Goal: Task Accomplishment & Management: Complete application form

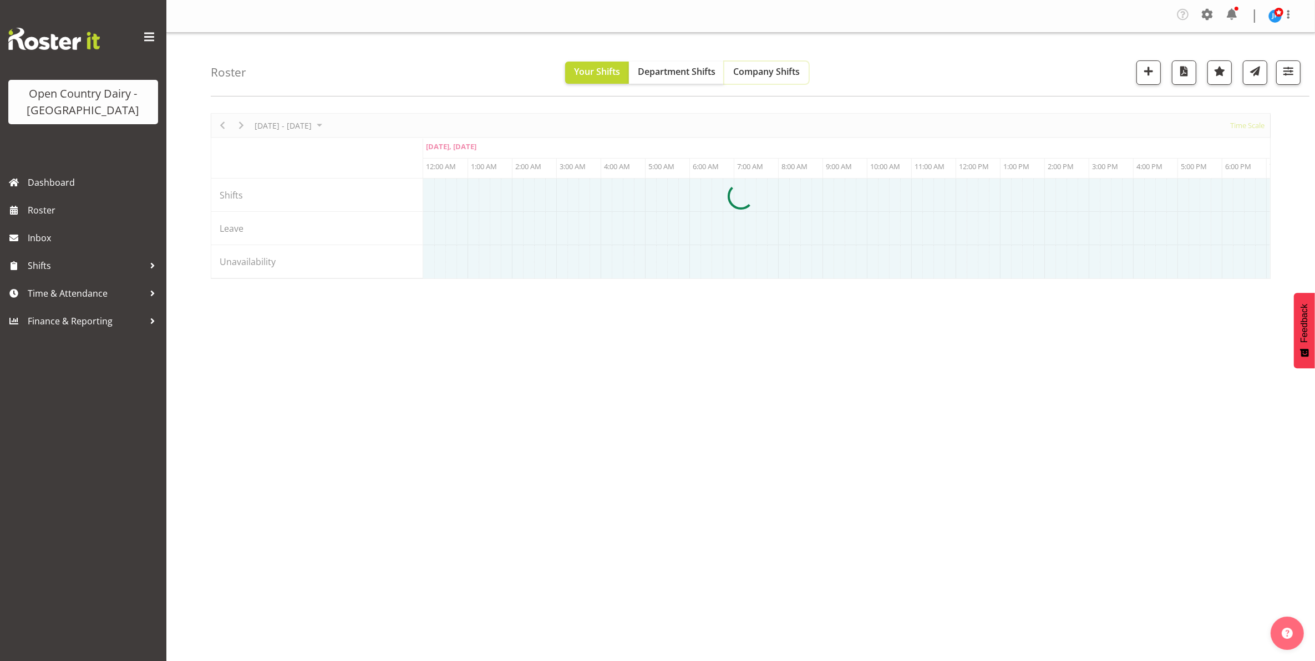
click at [768, 68] on span "Company Shifts" at bounding box center [766, 71] width 67 height 12
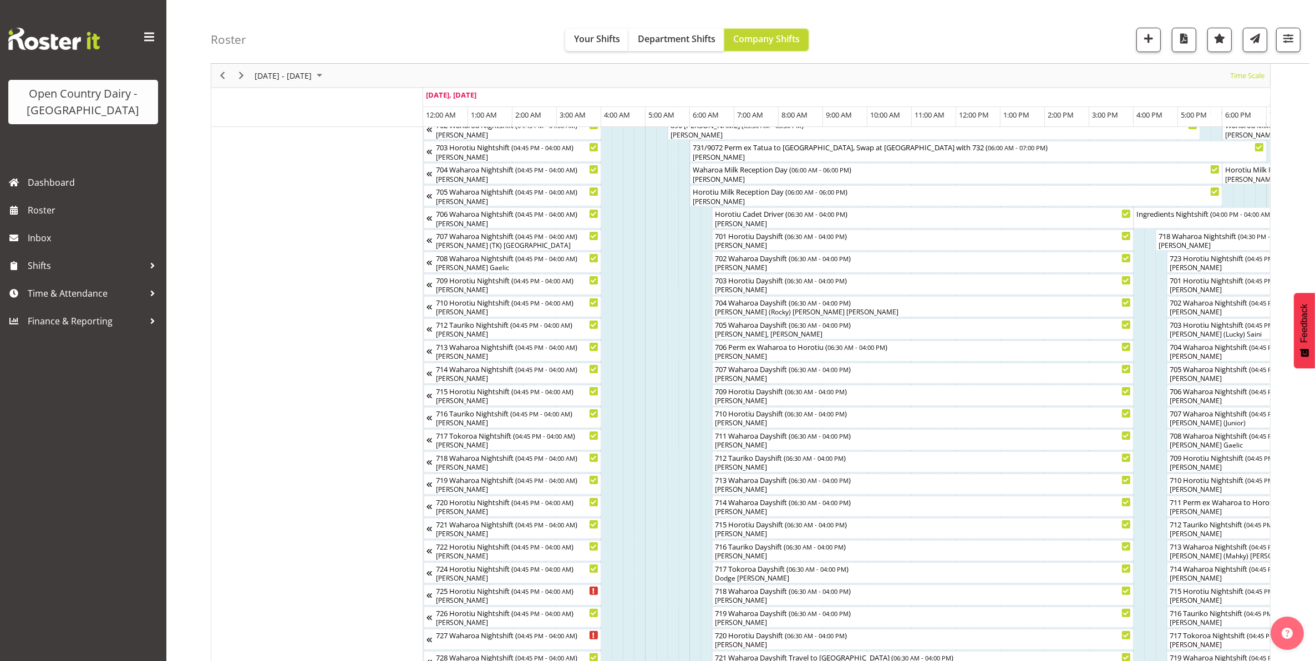
scroll to position [134, 0]
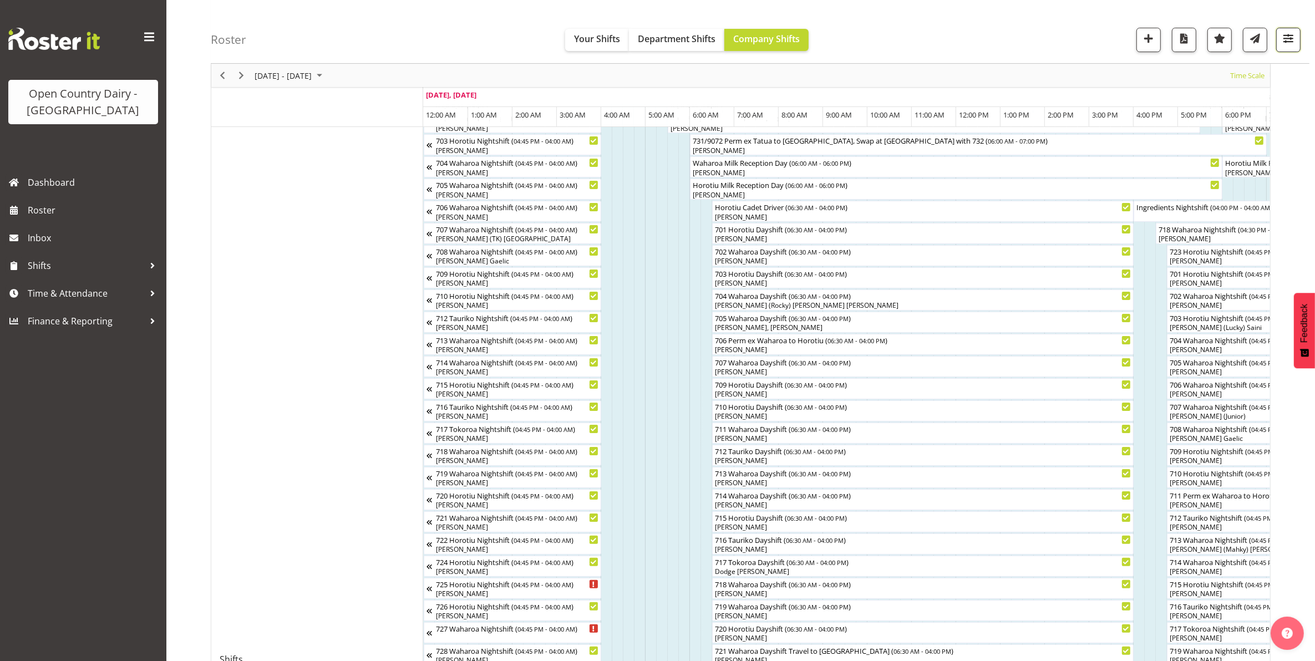
click at [1295, 40] on span "button" at bounding box center [1289, 38] width 14 height 14
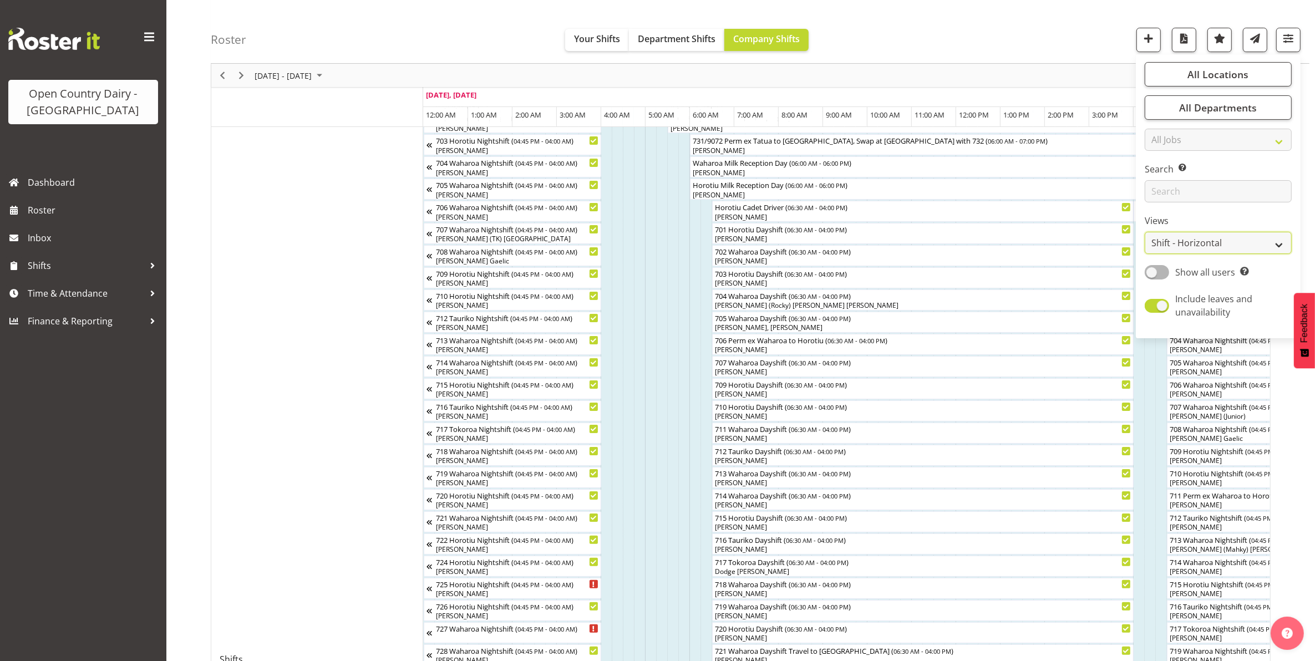
click at [1208, 240] on select "Staff Role Shift - Horizontal Shift - Vertical Staff - Location" at bounding box center [1218, 243] width 147 height 22
click at [1146, 254] on select "Staff Role Shift - Horizontal Shift - Vertical Staff - Location" at bounding box center [1218, 243] width 147 height 22
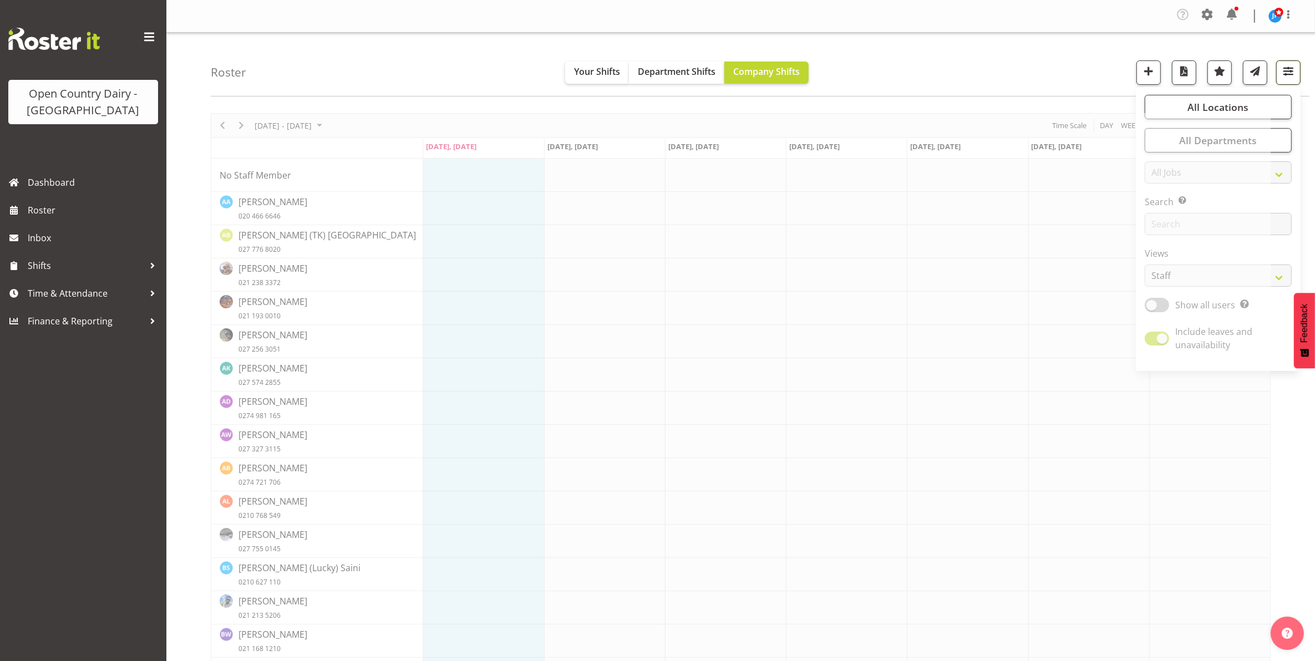
click at [1289, 75] on span "button" at bounding box center [1289, 71] width 14 height 14
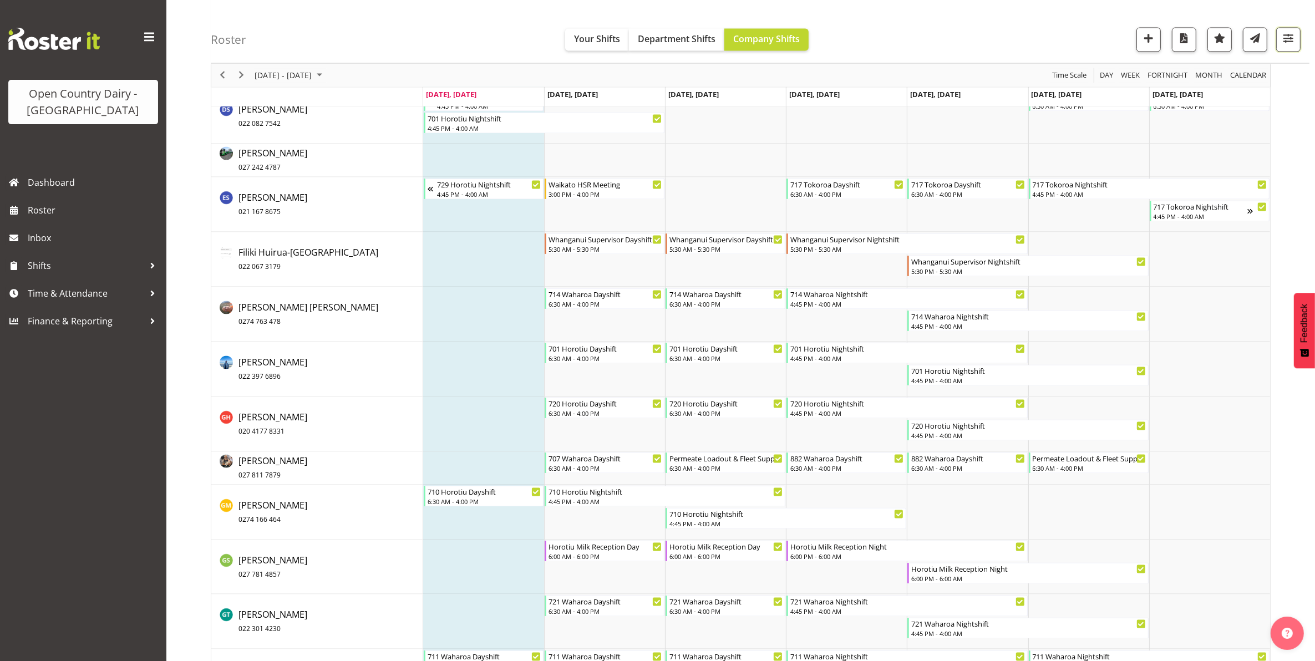
scroll to position [974, 0]
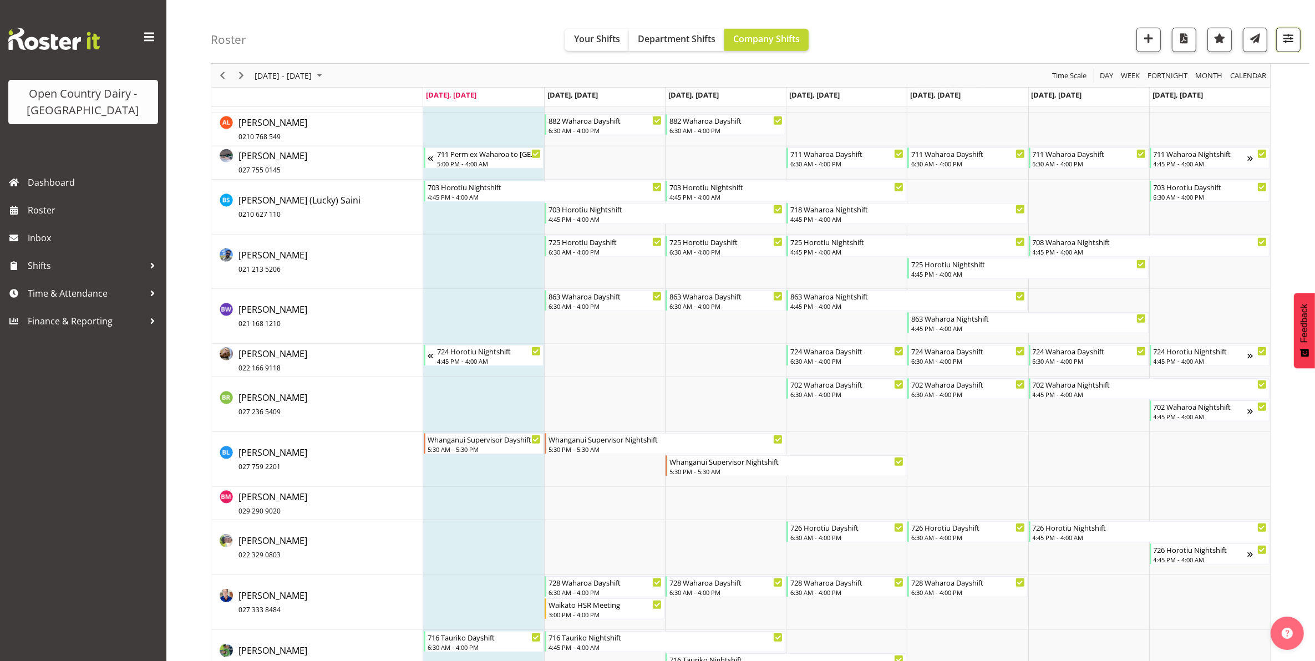
click at [1288, 45] on span "button" at bounding box center [1289, 38] width 14 height 14
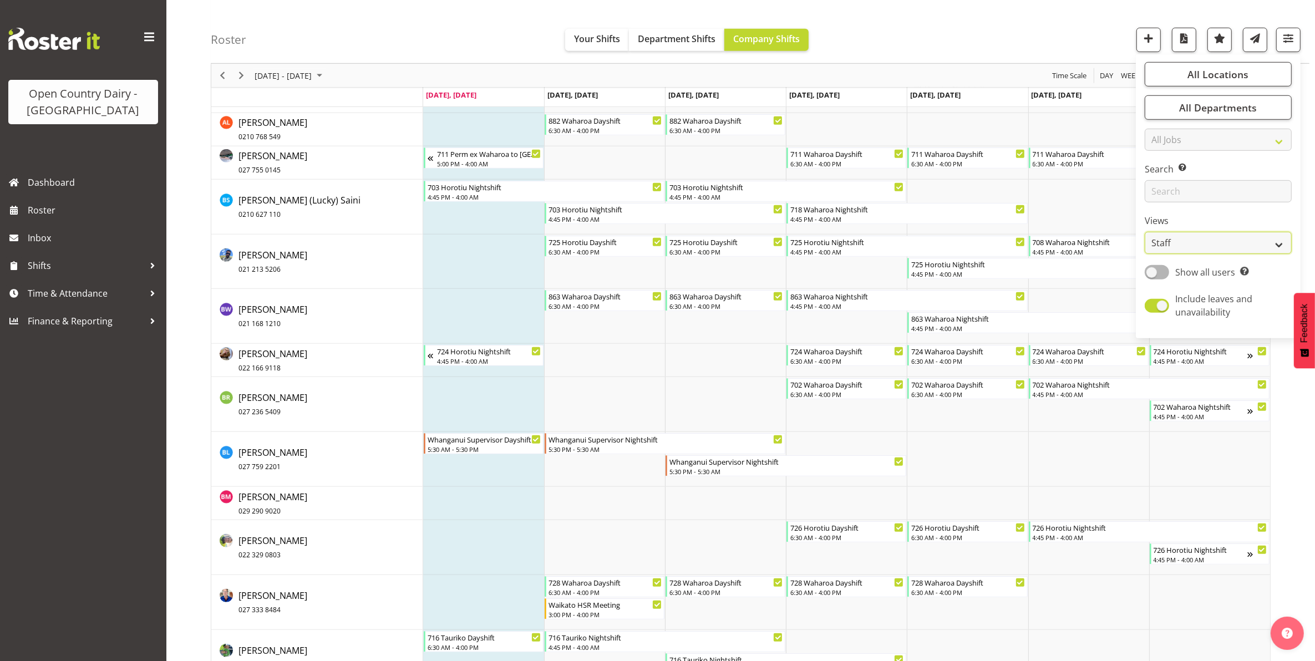
click at [1214, 240] on select "Staff Role Shift - Horizontal Shift - Vertical Staff - Location" at bounding box center [1218, 243] width 147 height 22
select select "shiftH"
click at [1146, 254] on select "Staff Role Shift - Horizontal Shift - Vertical Staff - Location" at bounding box center [1218, 243] width 147 height 22
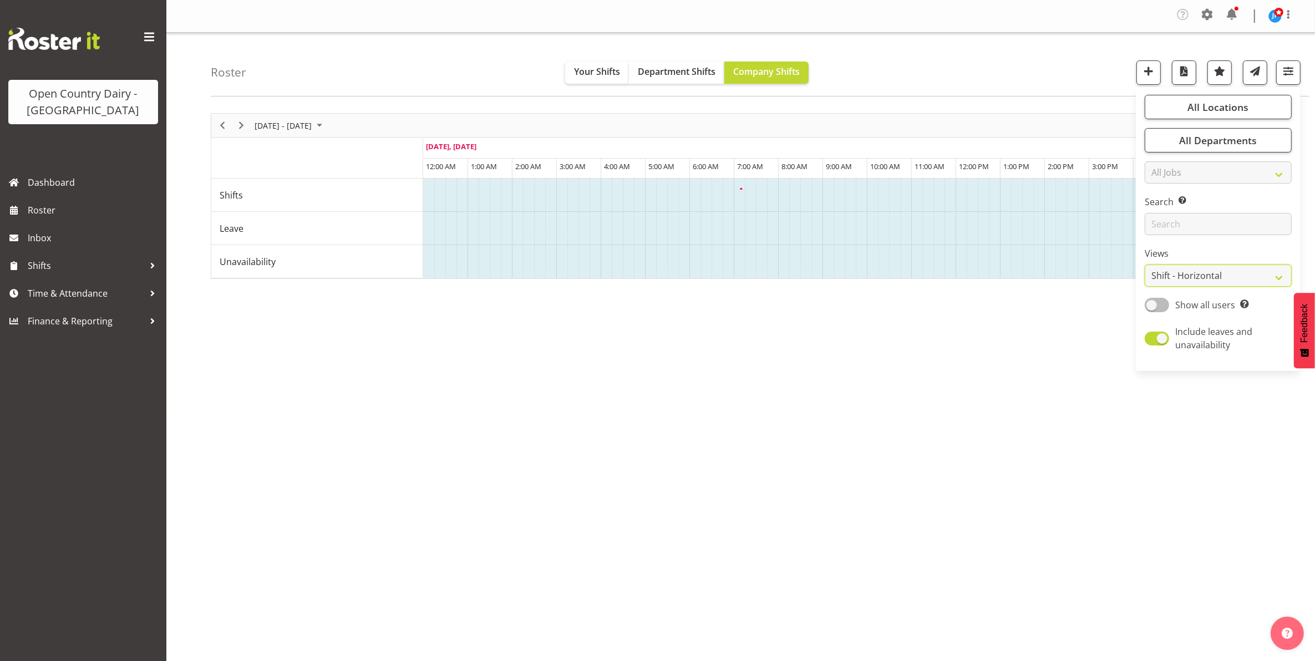
scroll to position [0, 0]
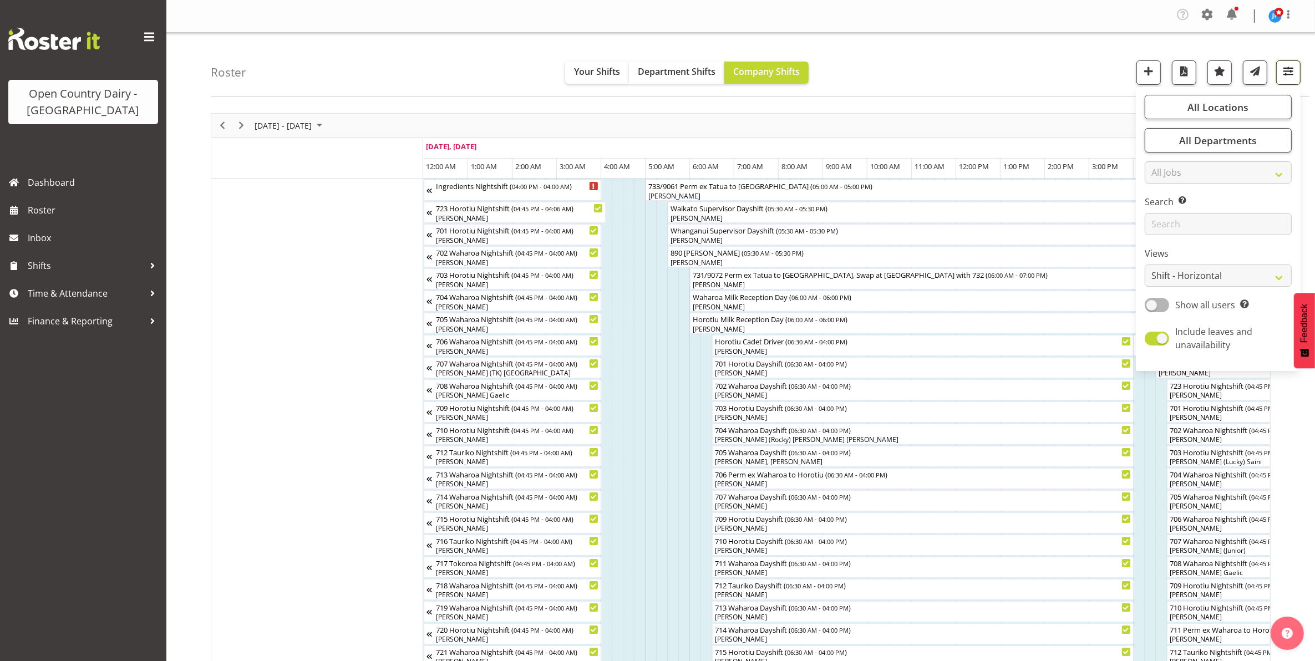
click at [1293, 73] on span "button" at bounding box center [1289, 71] width 14 height 14
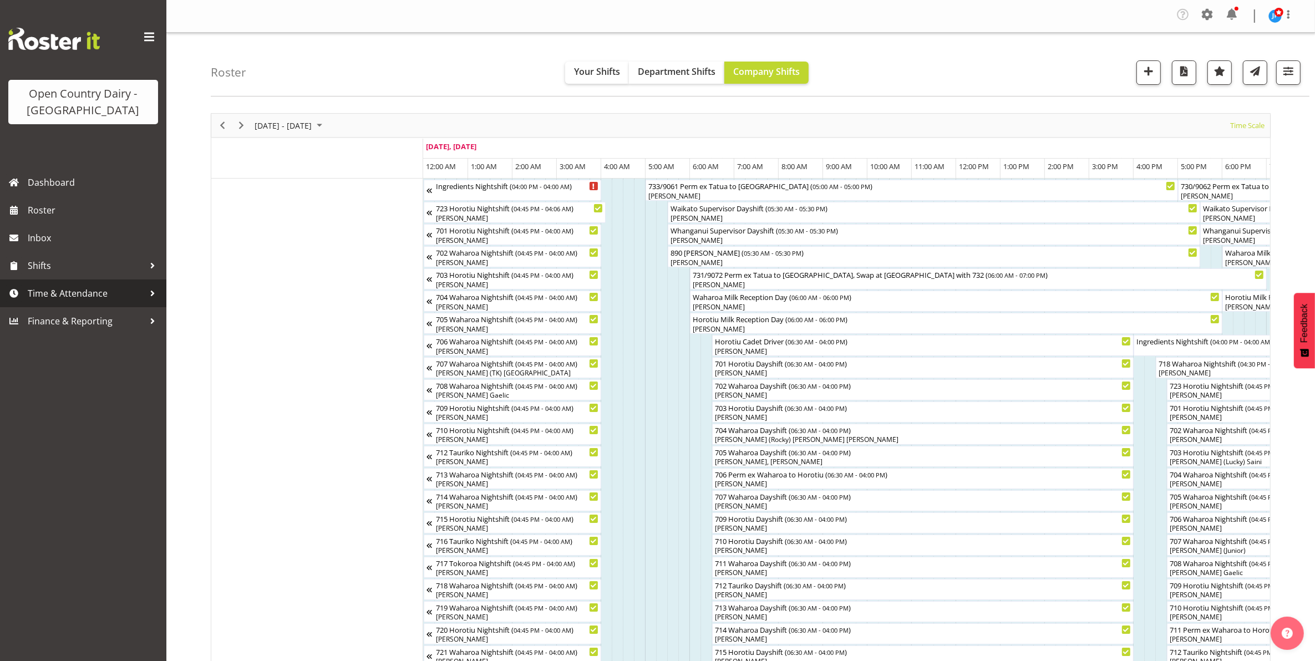
click at [80, 293] on span "Time & Attendance" at bounding box center [86, 293] width 117 height 17
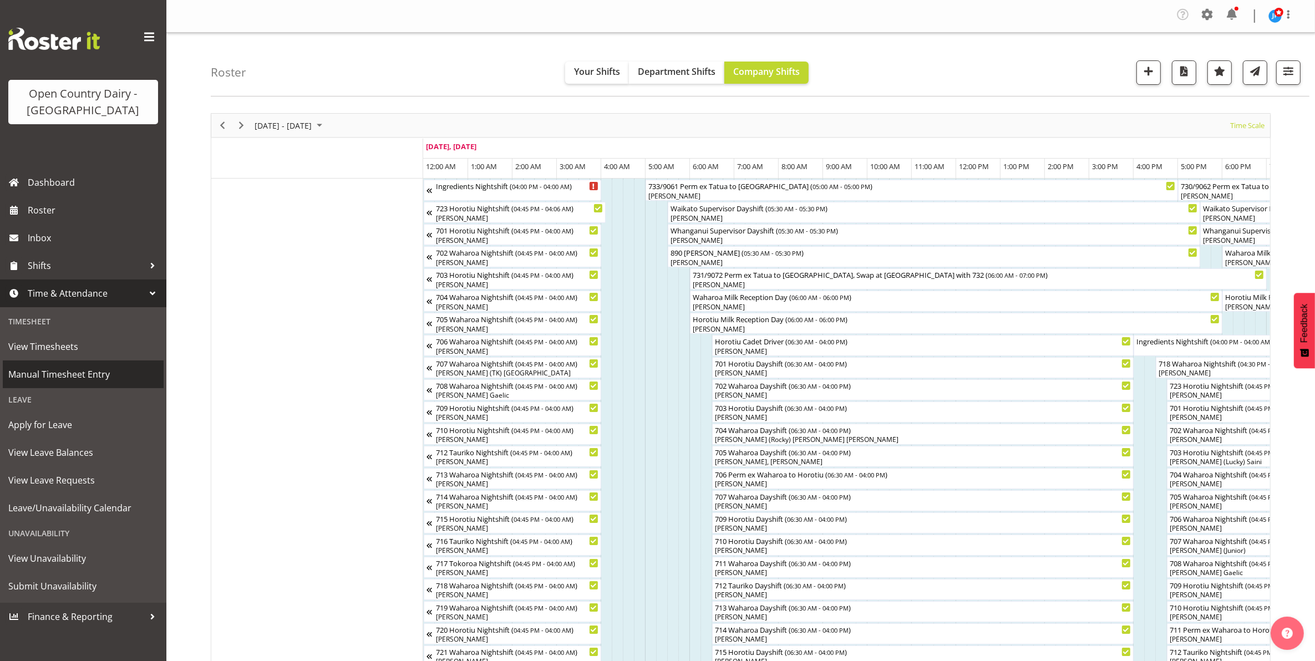
click at [58, 373] on span "Manual Timesheet Entry" at bounding box center [83, 374] width 150 height 17
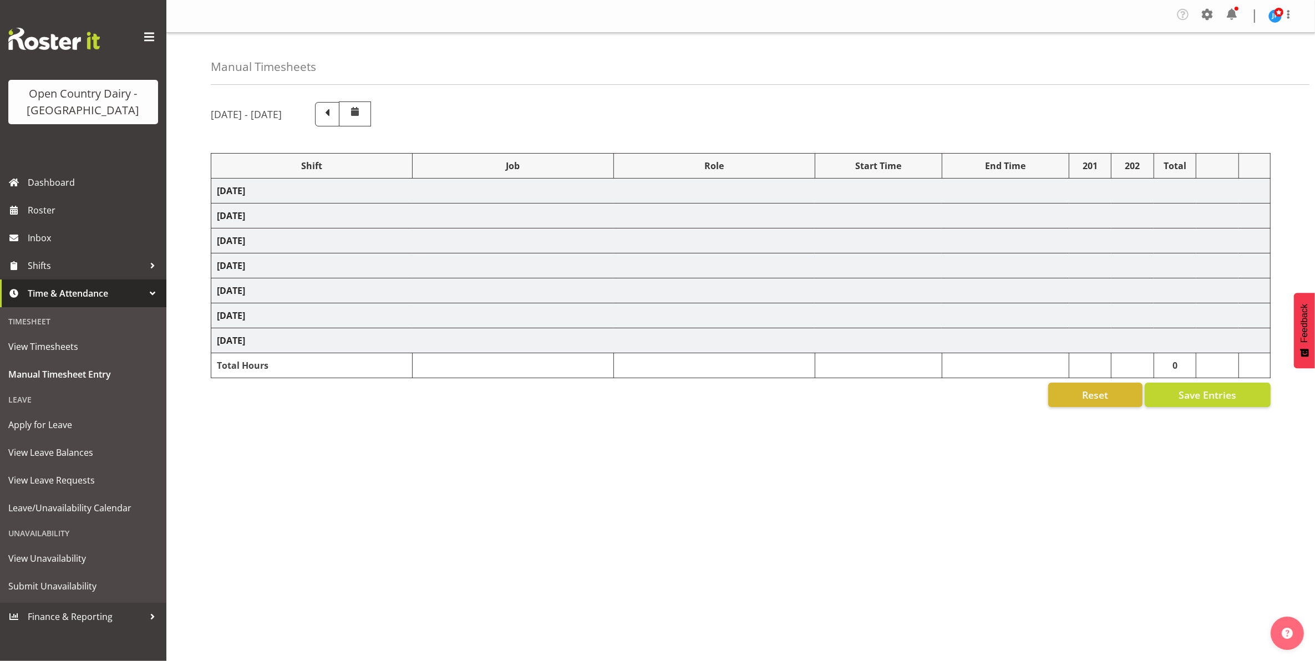
select select "47493"
select select "81478"
select select "78946"
select select "1386"
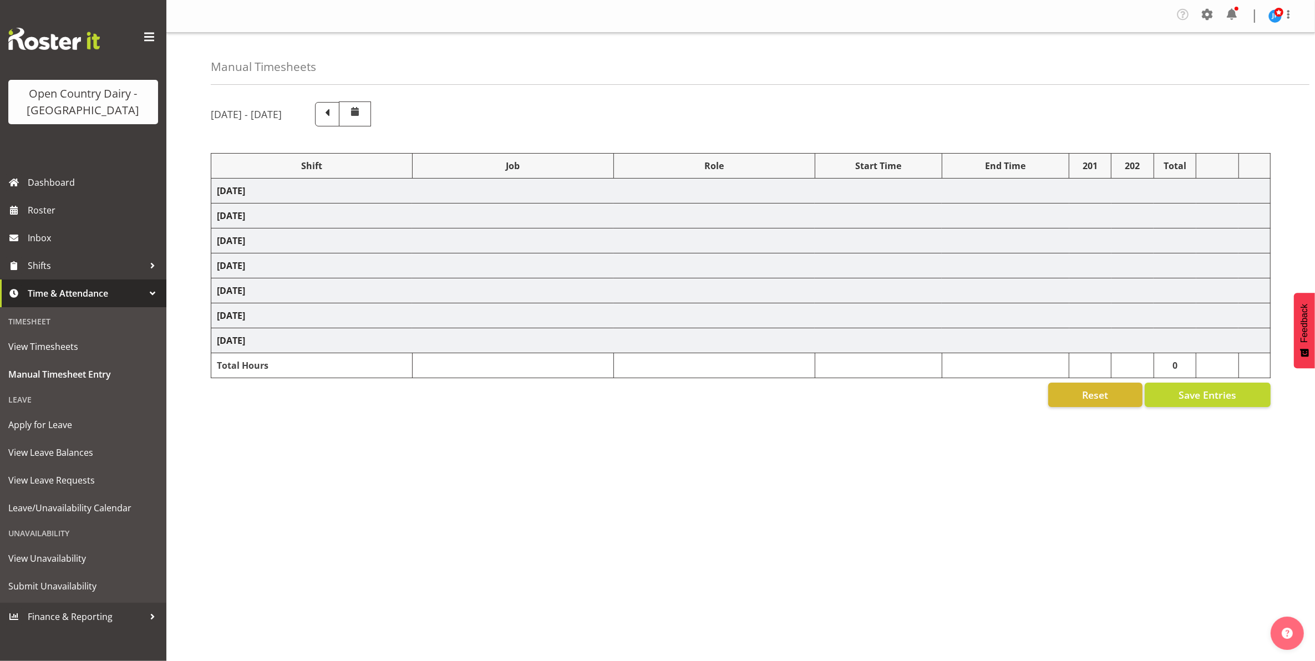
select select "47493"
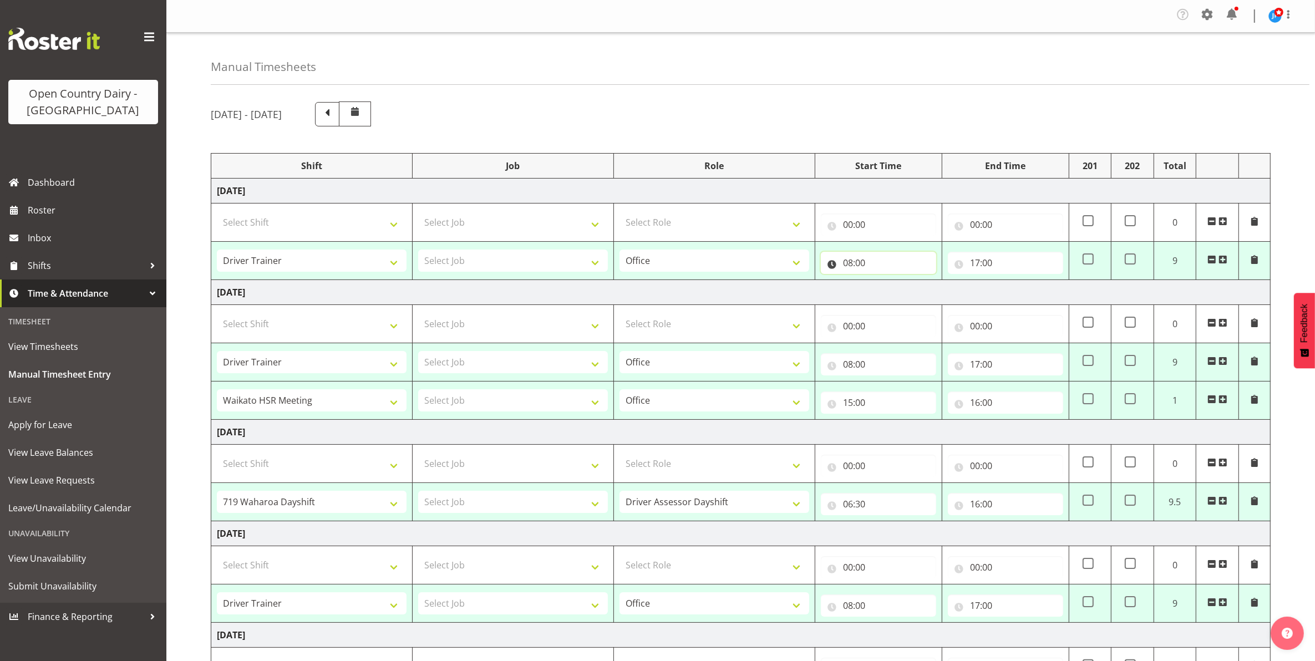
click at [862, 259] on input "08:00" at bounding box center [878, 263] width 115 height 22
click at [894, 291] on select "00 01 02 03 04 05 06 07 08 09 10 11 12 13 14 15 16 17 18 19 20 21 22 23" at bounding box center [896, 292] width 25 height 22
select select "5"
click at [884, 282] on select "00 01 02 03 04 05 06 07 08 09 10 11 12 13 14 15 16 17 18 19 20 21 22 23" at bounding box center [896, 292] width 25 height 22
type input "05:00"
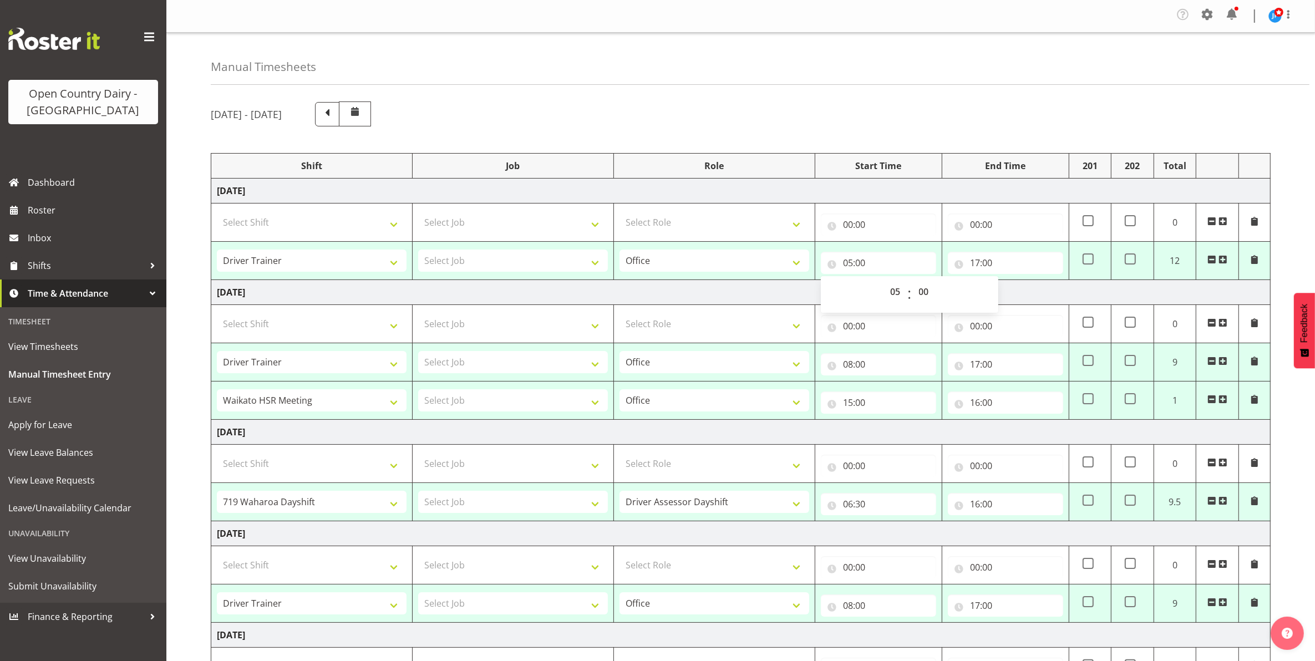
click at [1297, 231] on div "September 8th - September 14th 2025 Shift Job Role Start Time End Time 201 202 …" at bounding box center [763, 503] width 1105 height 820
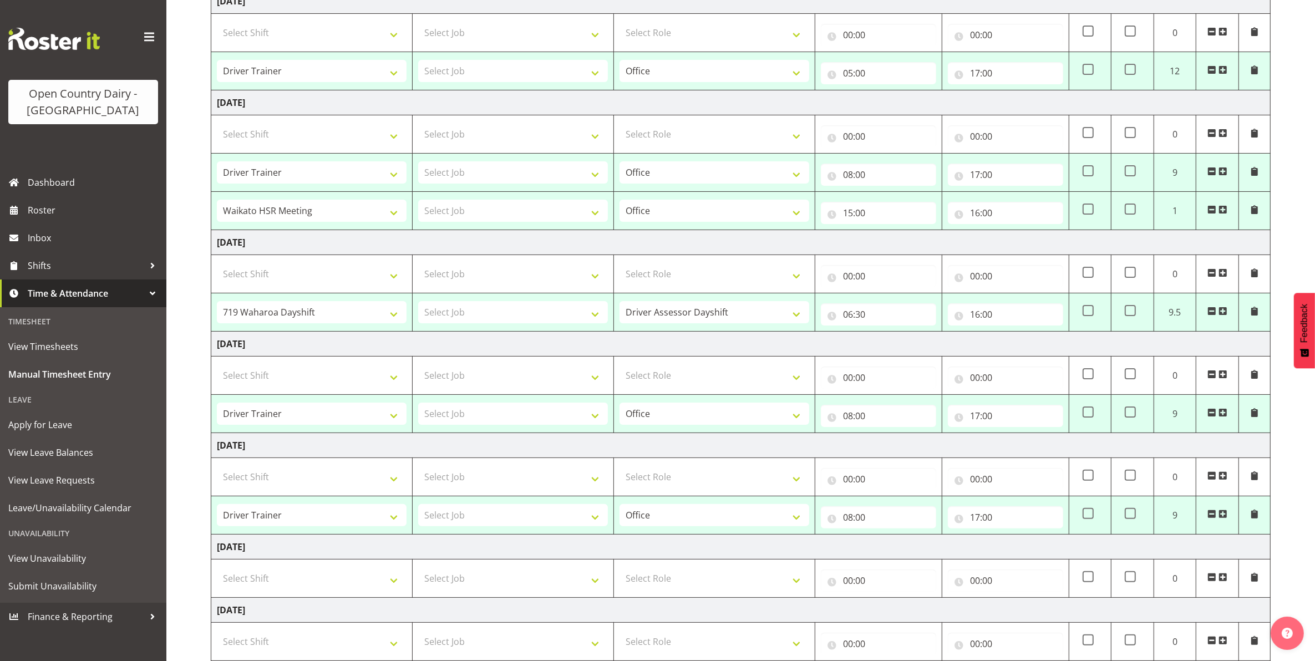
scroll to position [266, 0]
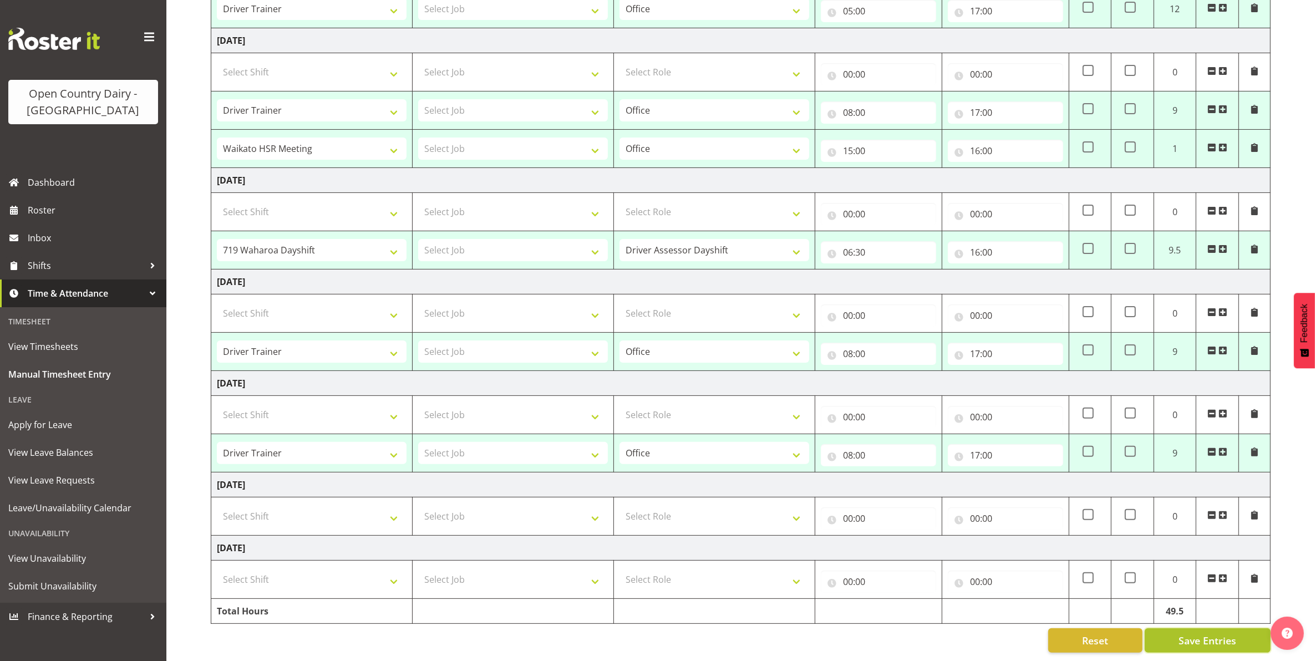
click at [1199, 634] on span "Save Entries" at bounding box center [1208, 641] width 58 height 14
select select "47493"
type input "05:00"
type input "17:00"
select select "47493"
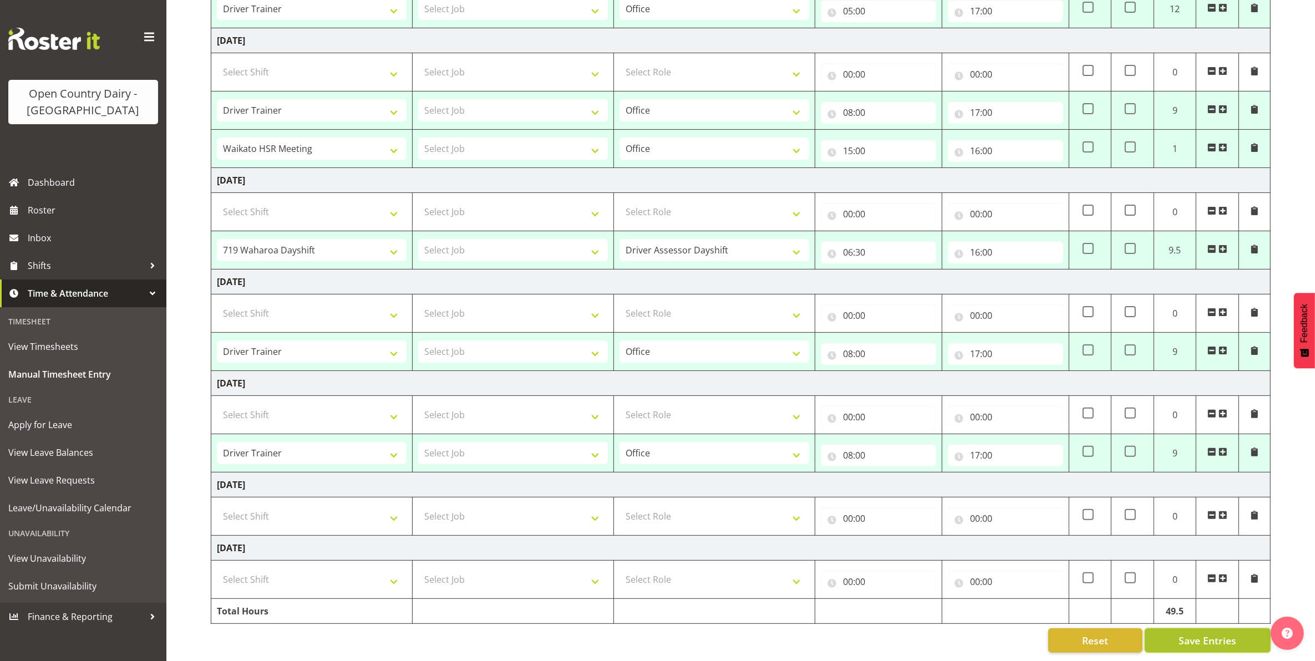
type input "08:00"
type input "17:00"
select select "81478"
type input "15:00"
type input "16:00"
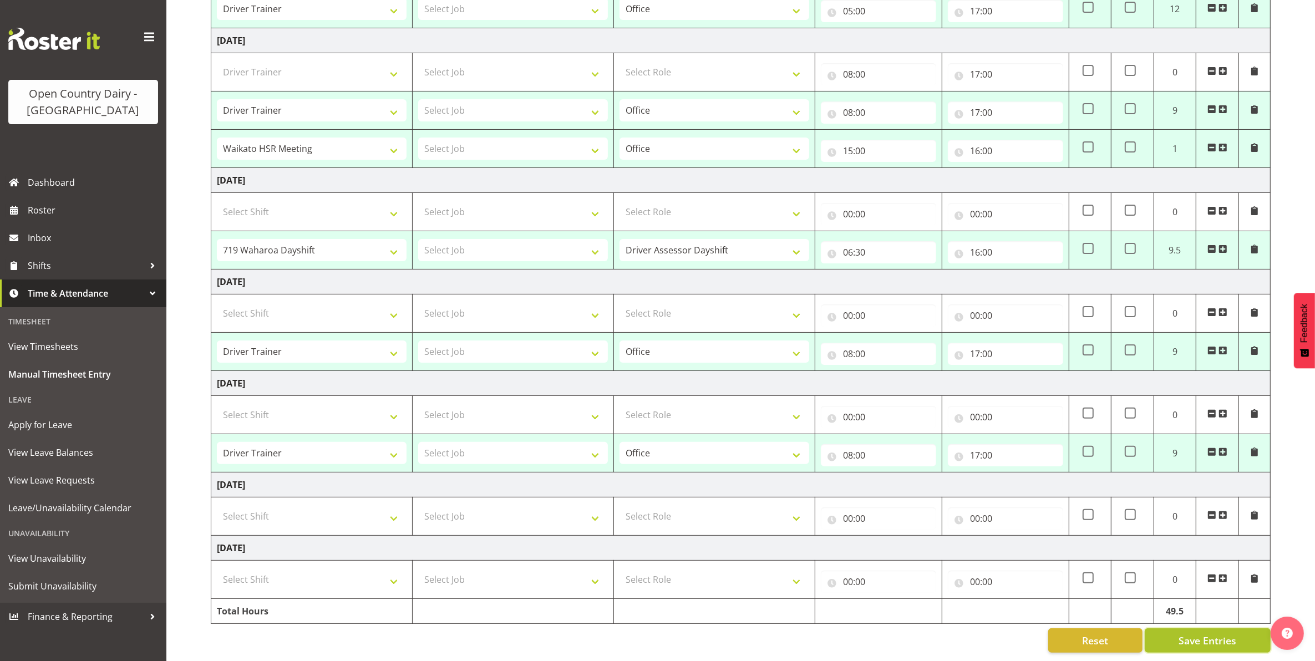
select select "78946"
select select "1386"
type input "06:30"
type input "16:00"
select select "47493"
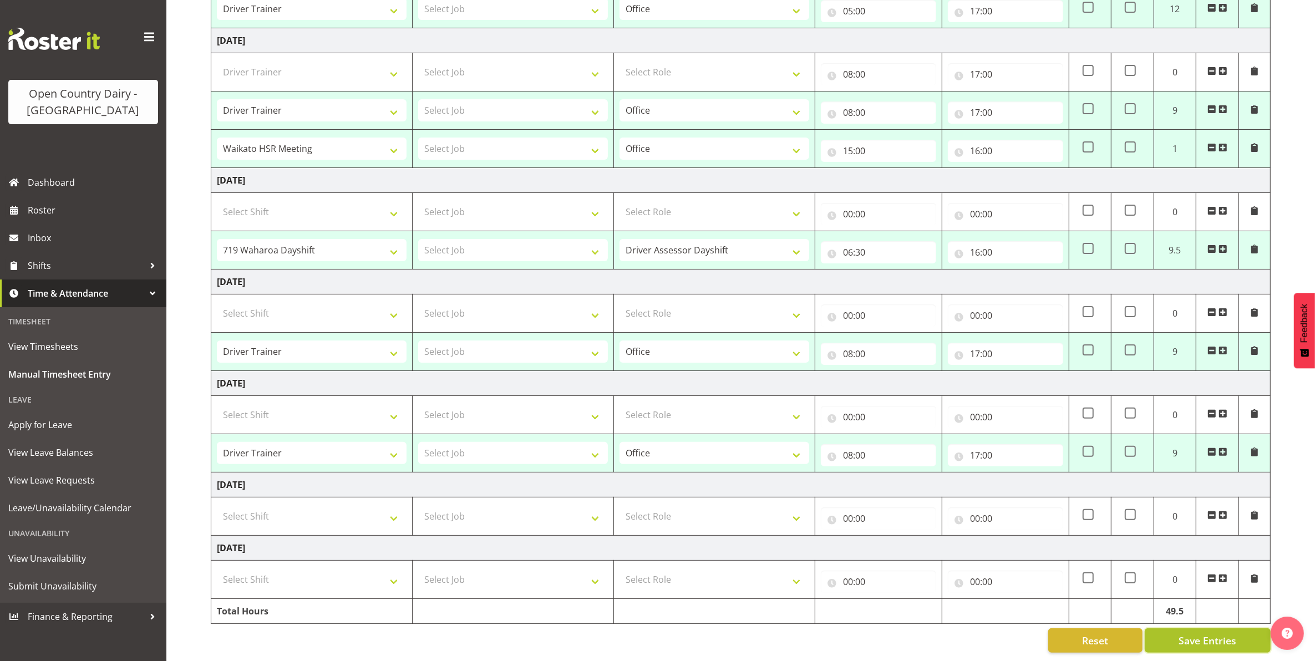
type input "08:00"
type input "17:00"
select select "47493"
type input "08:00"
type input "17:00"
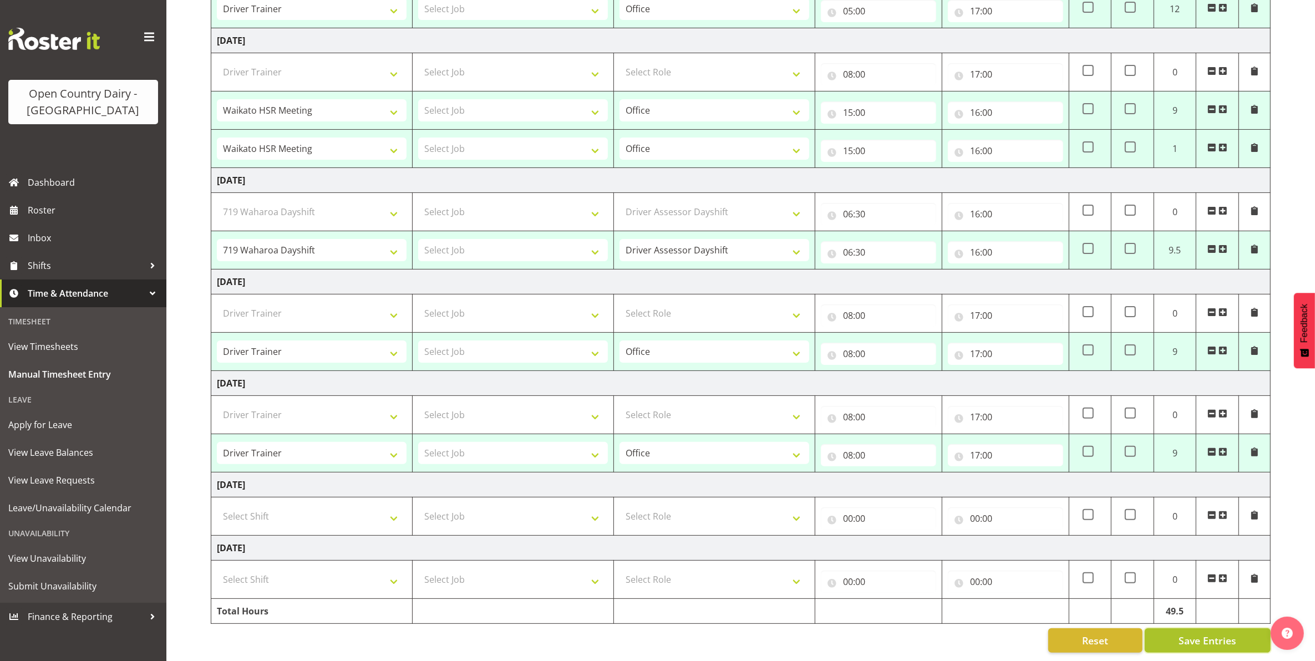
select select "47493"
select select "81478"
select select "78946"
select select "1386"
select select "47493"
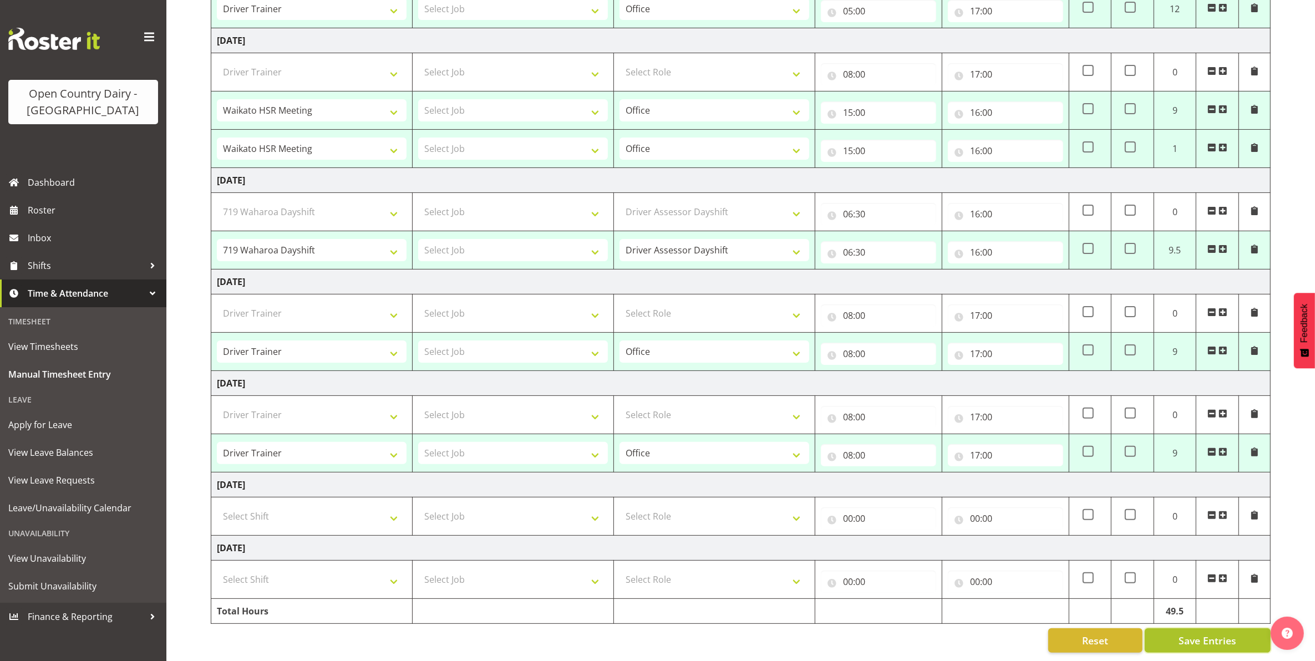
select select "47493"
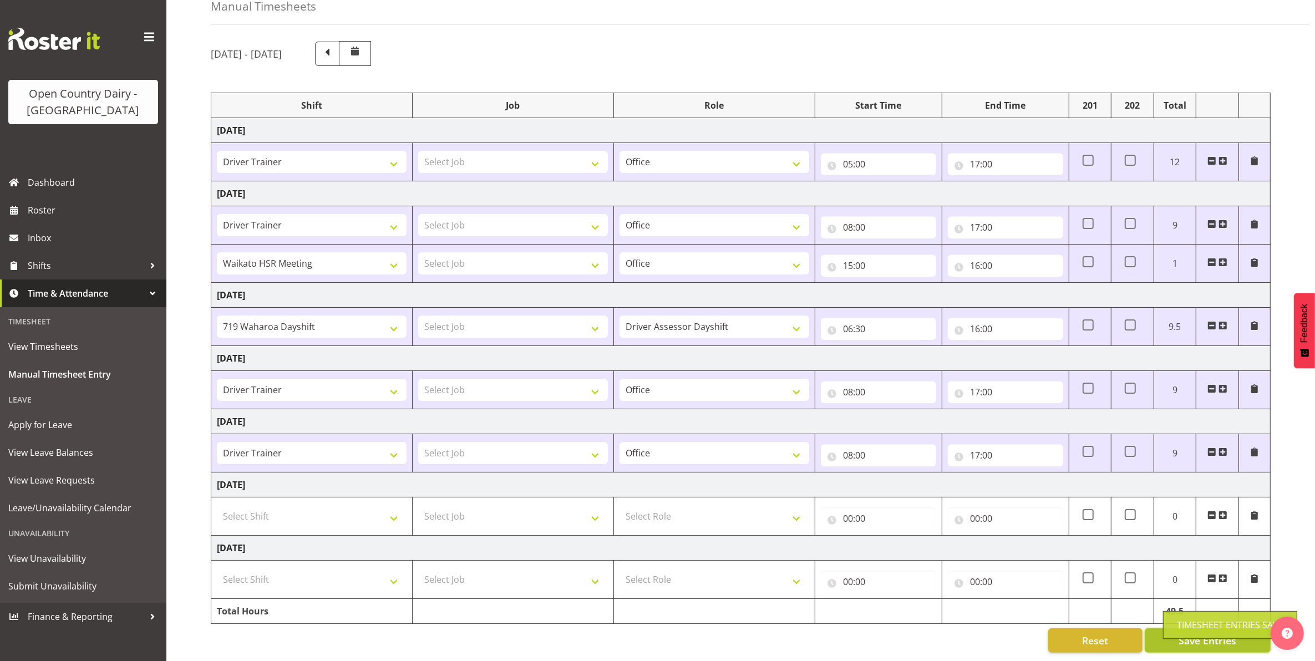
scroll to position [74, 0]
click at [33, 207] on span "Roster" at bounding box center [94, 210] width 133 height 17
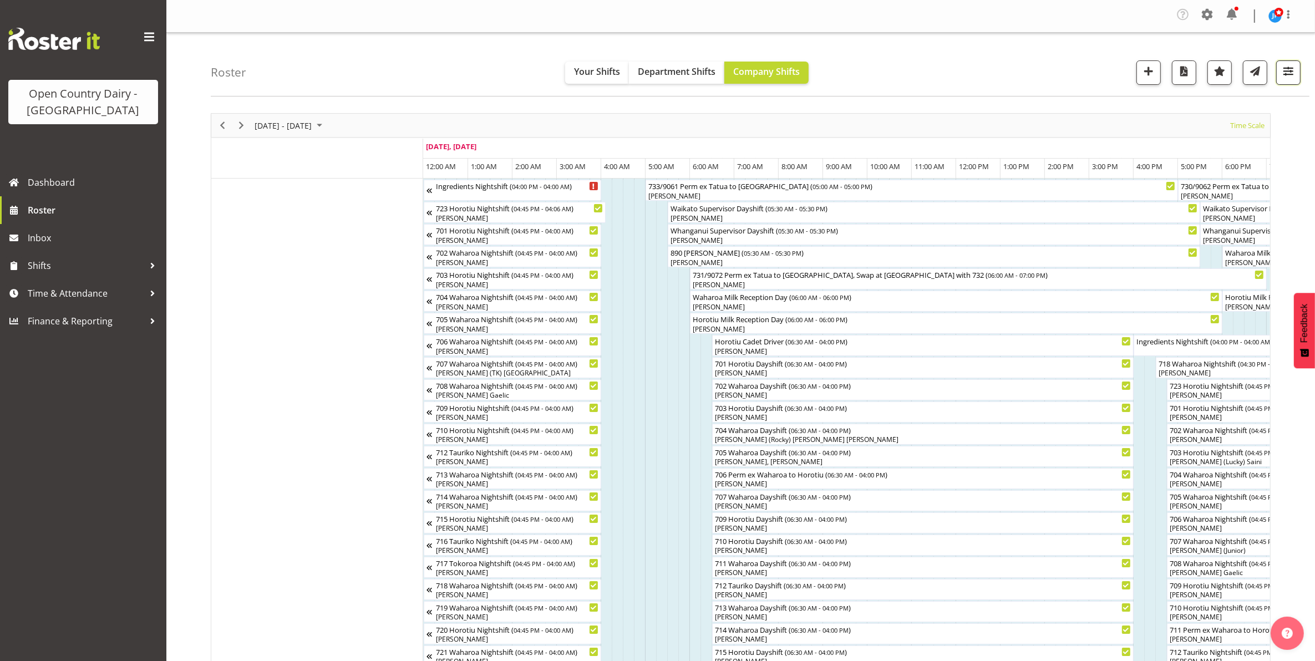
click at [1294, 70] on span "button" at bounding box center [1289, 71] width 14 height 14
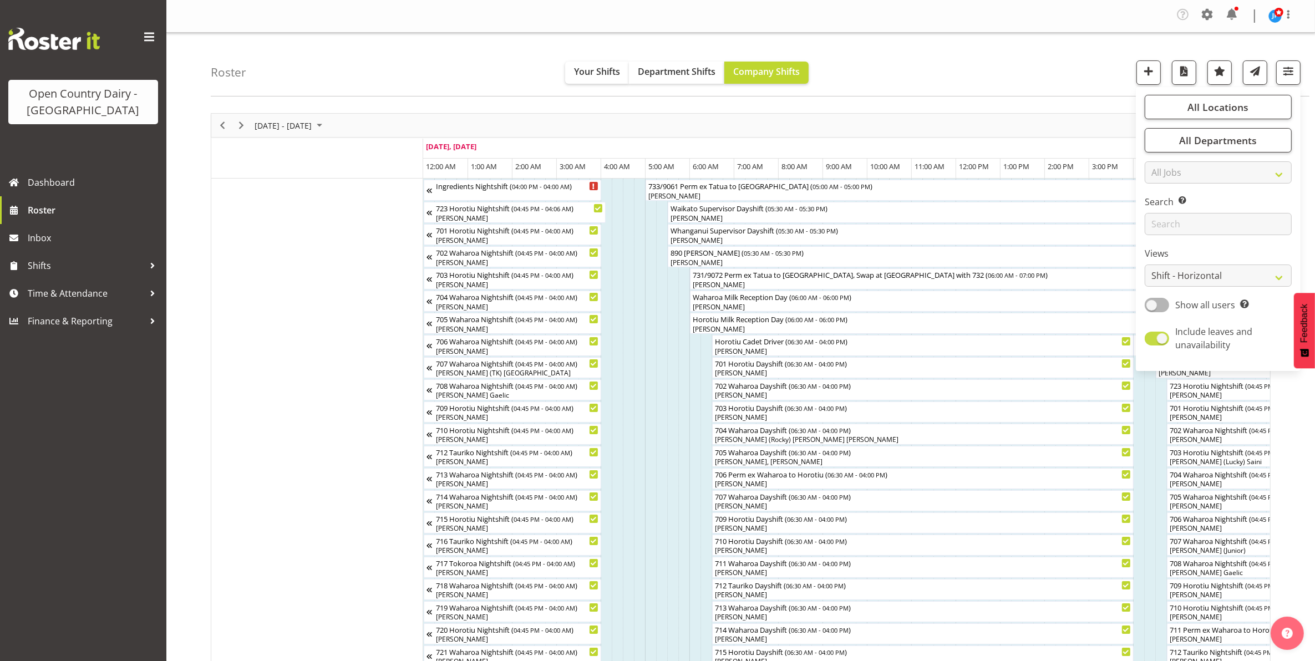
click at [1152, 340] on span at bounding box center [1157, 339] width 24 height 14
click at [1152, 340] on input "Include leaves and unavailability" at bounding box center [1148, 338] width 7 height 7
checkbox input "false"
click at [1280, 274] on select "Staff Role Shift - Horizontal Shift - Vertical Staff - Location" at bounding box center [1218, 276] width 147 height 22
click at [1277, 276] on select "Staff Role Shift - Horizontal Shift - Vertical Staff - Location" at bounding box center [1218, 276] width 147 height 22
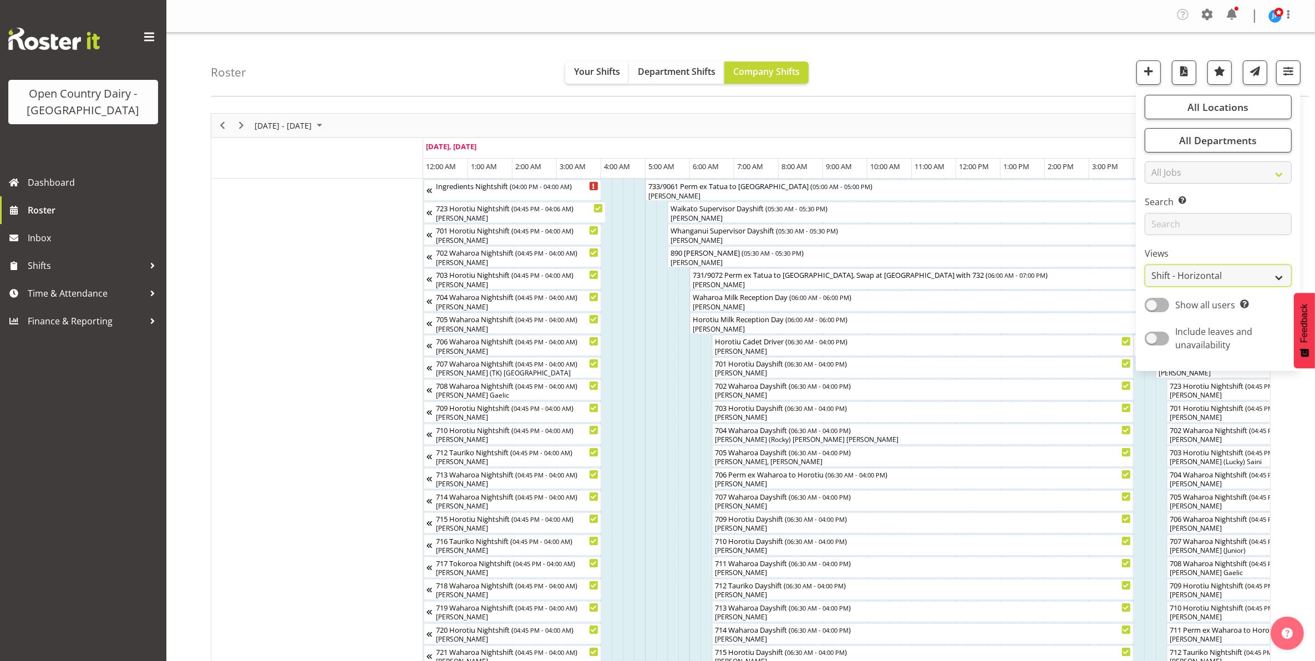
click at [1279, 276] on select "Staff Role Shift - Horizontal Shift - Vertical Staff - Location" at bounding box center [1218, 276] width 147 height 22
click at [1280, 277] on select "Staff Role Shift - Horizontal Shift - Vertical Staff - Location" at bounding box center [1218, 276] width 147 height 22
select select "staff"
click at [1146, 265] on select "Staff Role Shift - Horizontal Shift - Vertical Staff - Location" at bounding box center [1218, 276] width 147 height 22
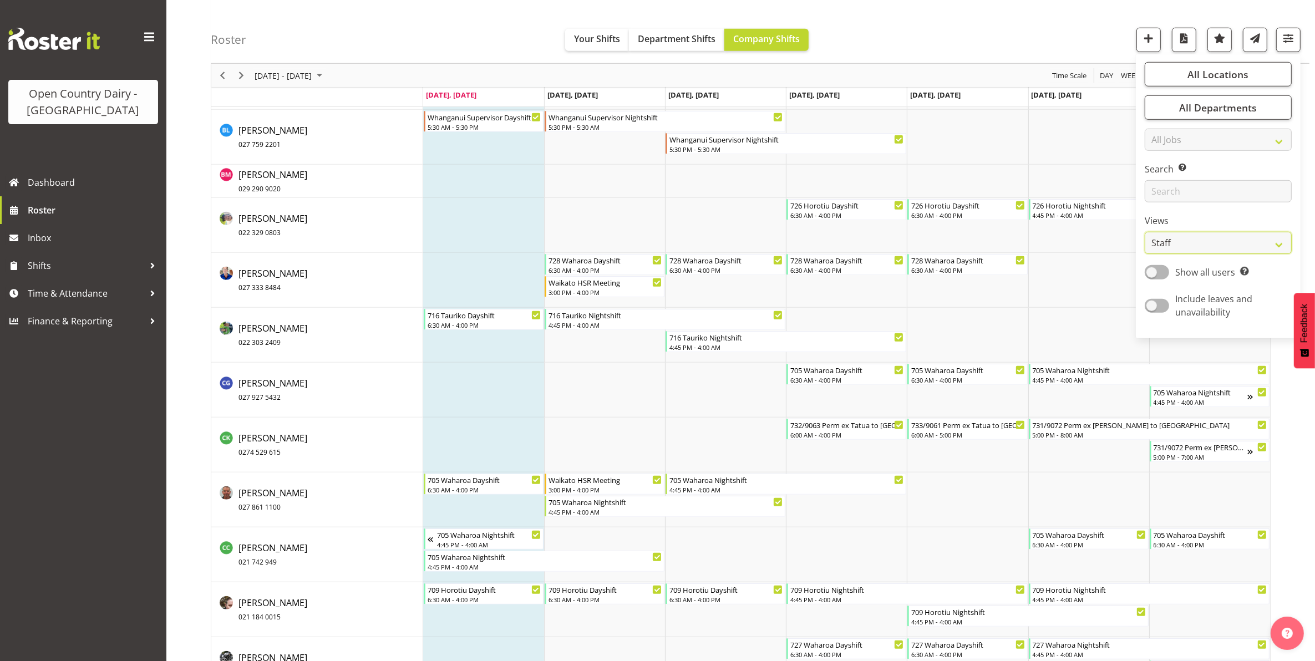
scroll to position [1318, 0]
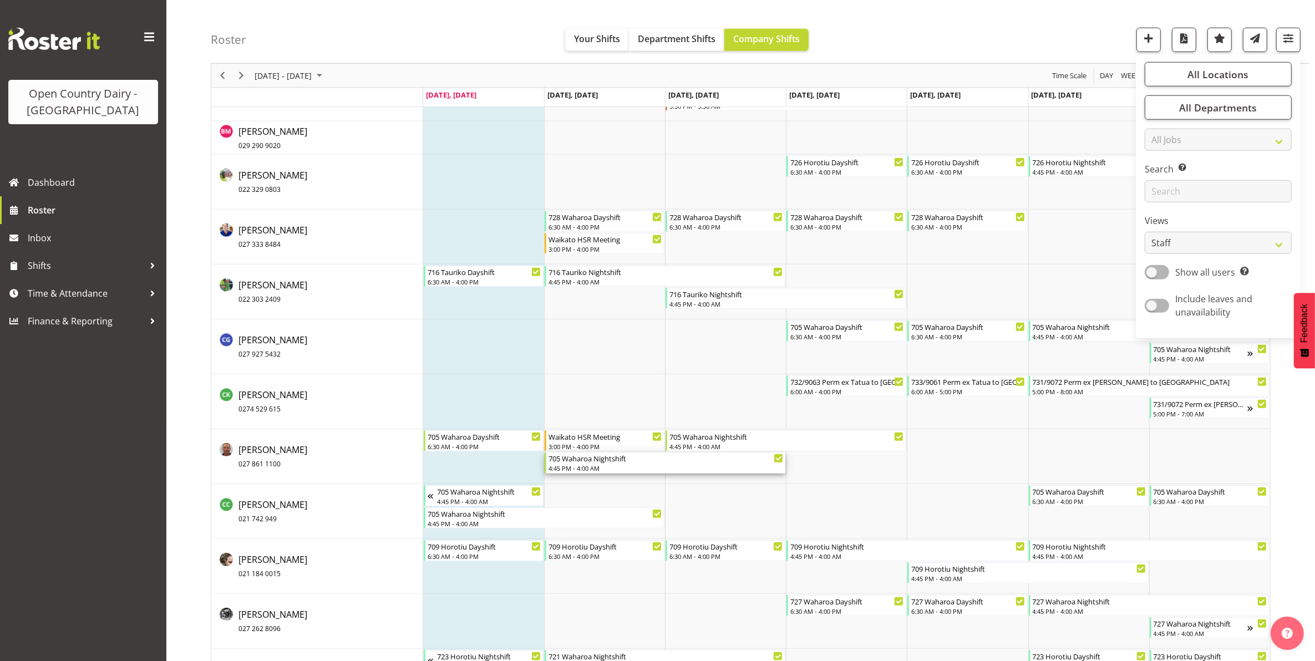
click at [586, 460] on div "705 Waharoa Nightshift" at bounding box center [666, 458] width 235 height 11
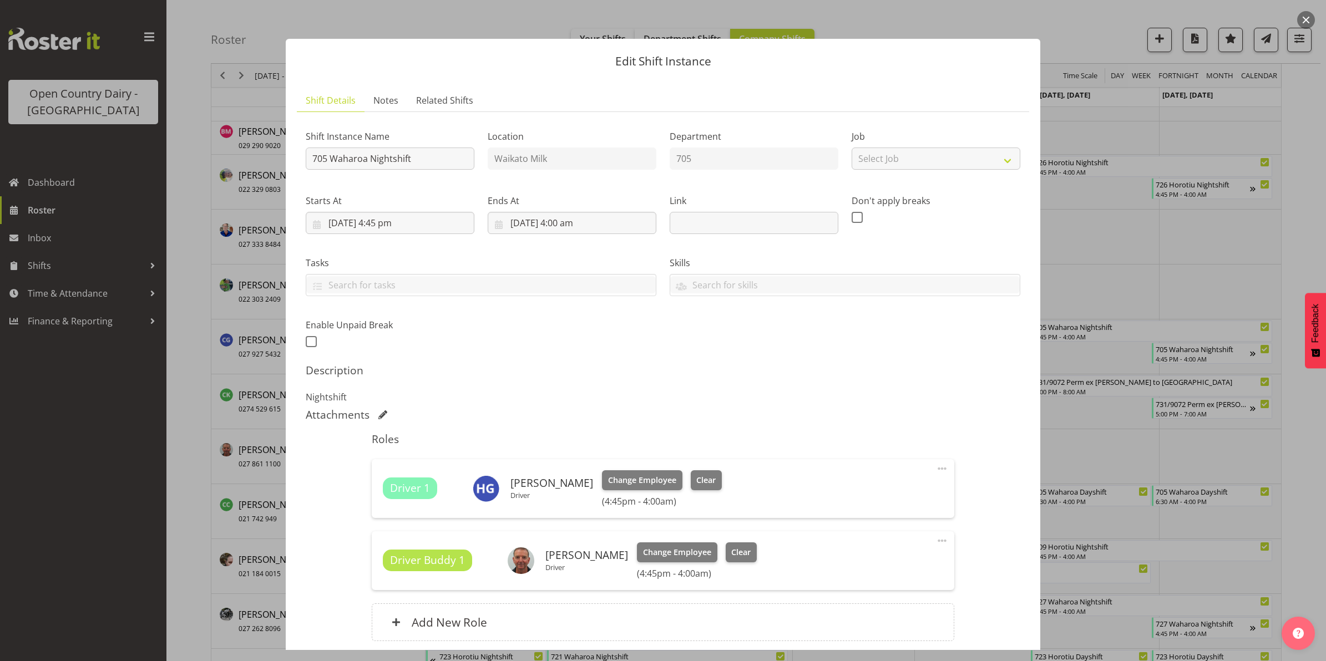
click at [1305, 20] on button "button" at bounding box center [1306, 20] width 18 height 18
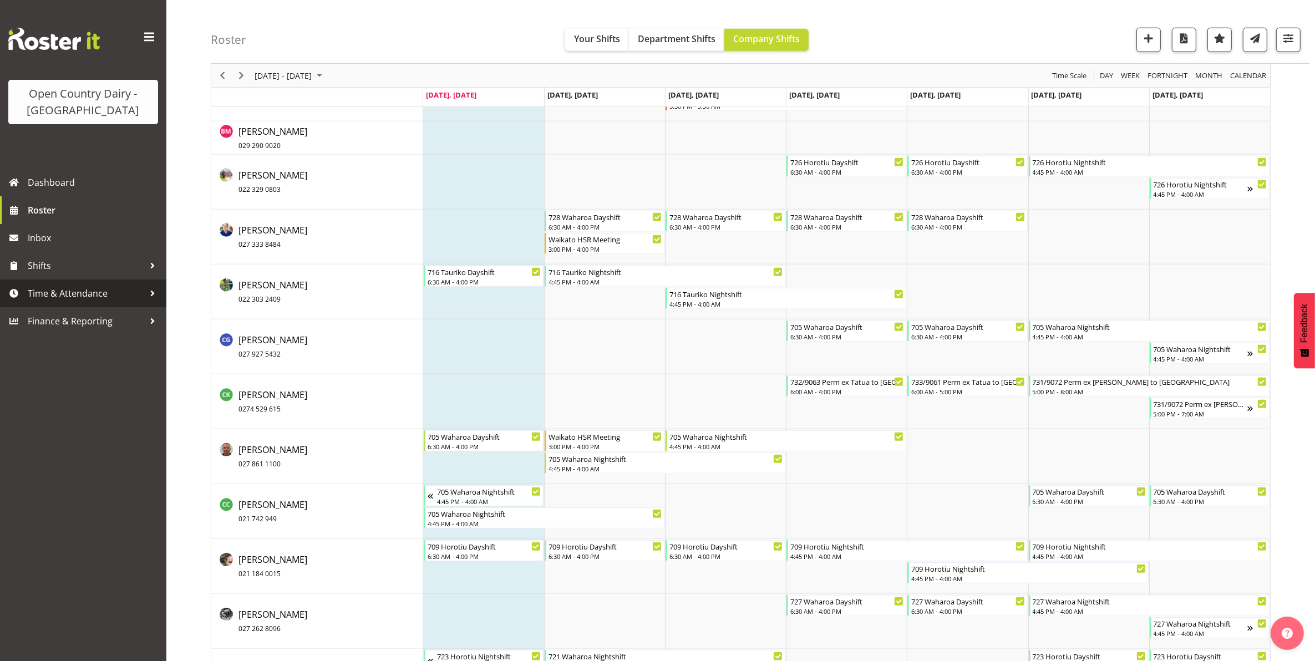
click at [87, 291] on span "Time & Attendance" at bounding box center [86, 293] width 117 height 17
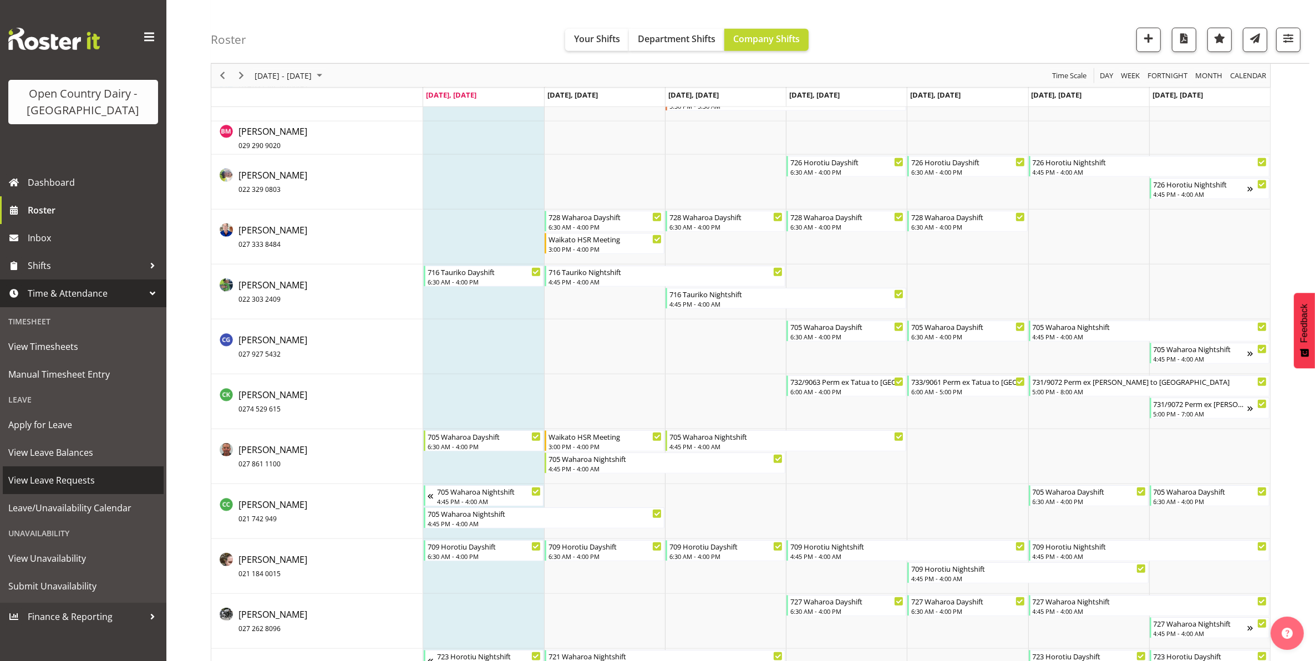
click at [41, 478] on span "View Leave Requests" at bounding box center [83, 480] width 150 height 17
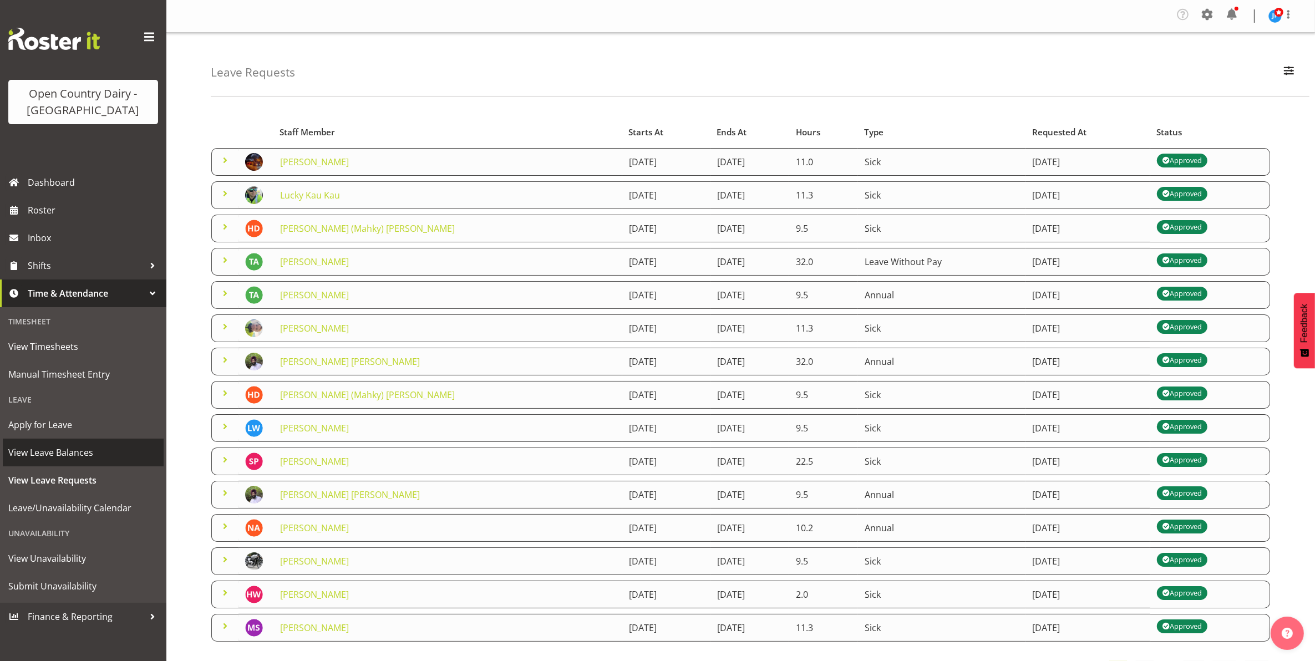
click at [63, 448] on span "View Leave Balances" at bounding box center [83, 452] width 150 height 17
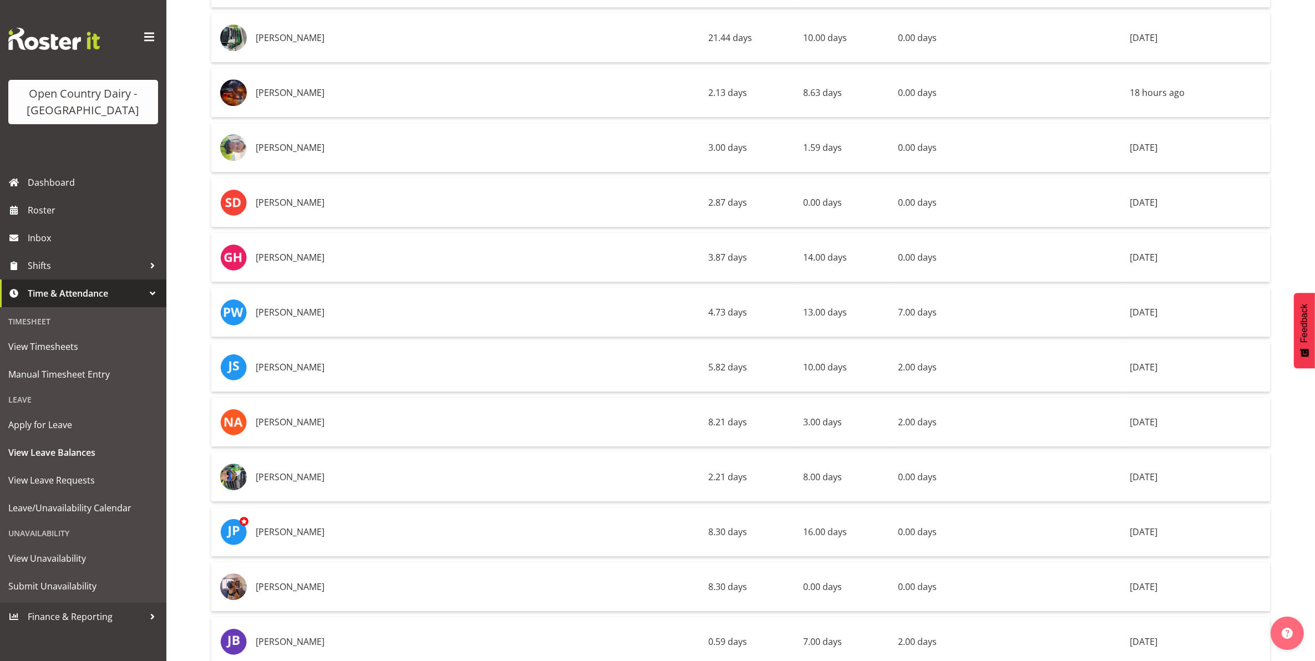
scroll to position [4092, 0]
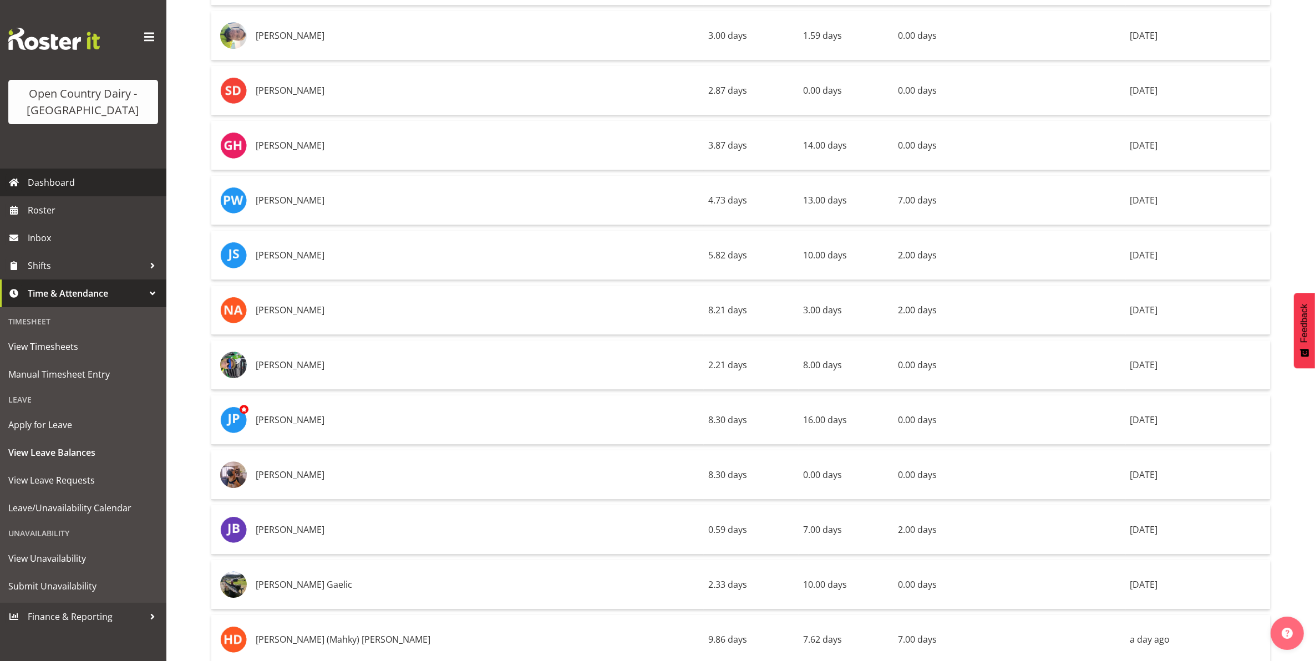
click at [43, 179] on span "Dashboard" at bounding box center [94, 182] width 133 height 17
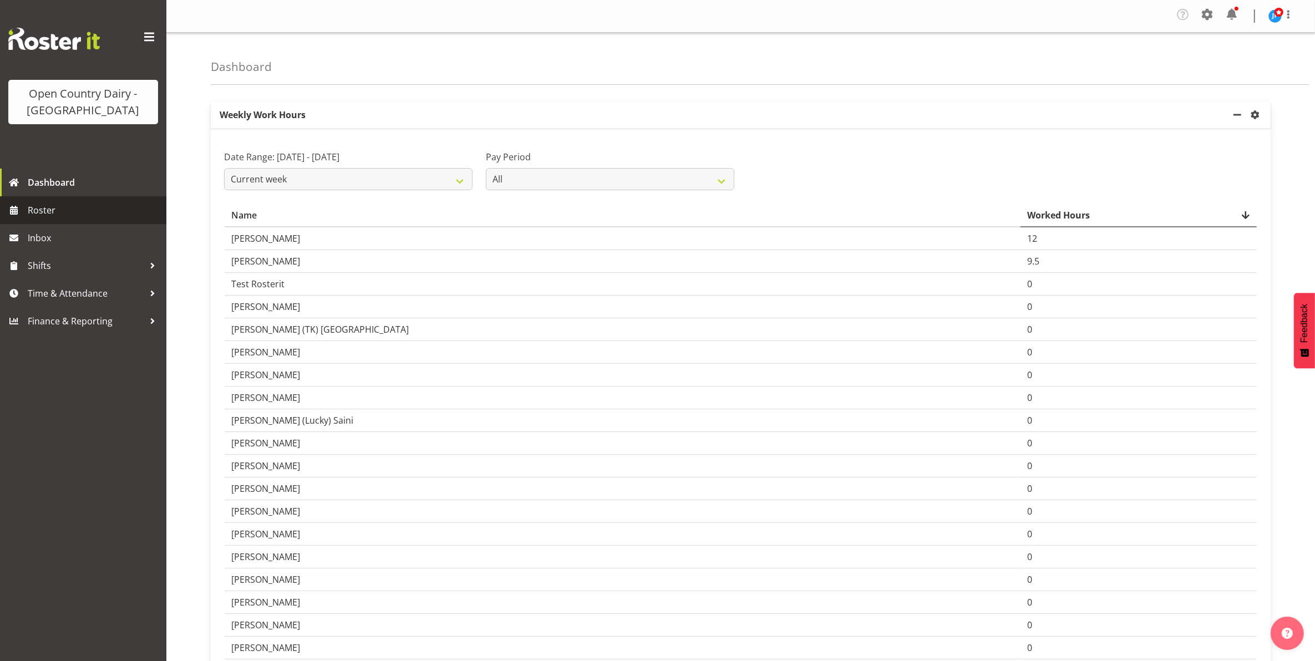
click at [29, 209] on span "Roster" at bounding box center [94, 210] width 133 height 17
